Goal: Information Seeking & Learning: Learn about a topic

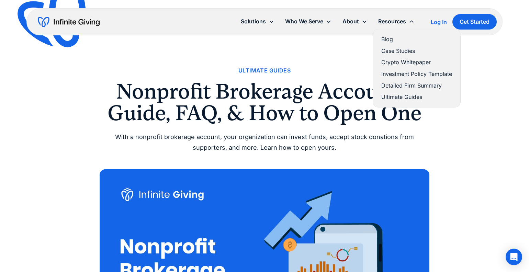
click at [384, 40] on link "Blog" at bounding box center [416, 39] width 71 height 9
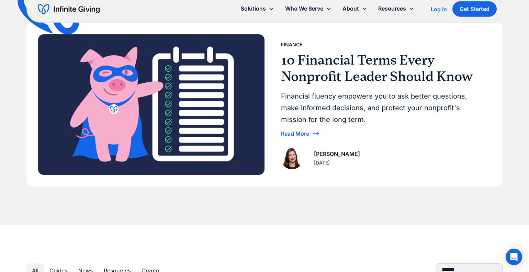
scroll to position [382, 0]
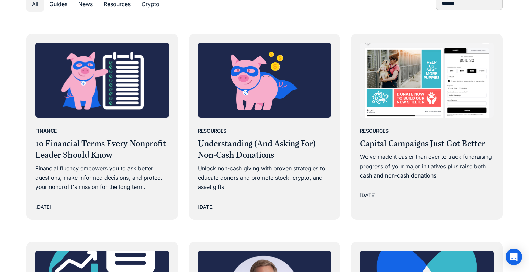
click at [287, 136] on div "Resources Understanding (And Asking For) Non-Cash Donations Unlock non-cash giv…" at bounding box center [265, 159] width 134 height 66
